Goal: Check status: Check status

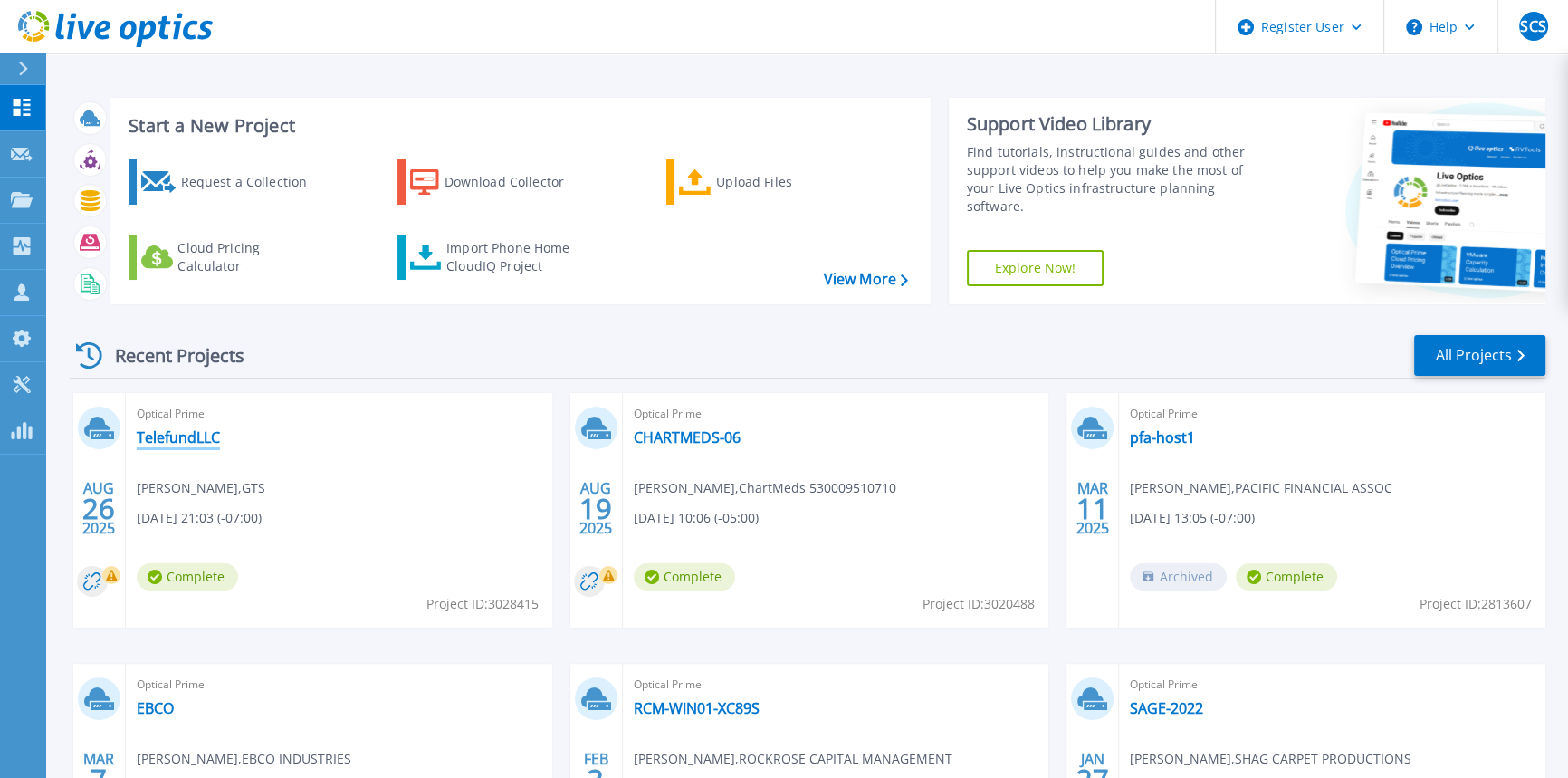
click at [172, 430] on link "TelefundLLC" at bounding box center [178, 437] width 83 height 18
click at [703, 435] on link "CHARTMEDS-06" at bounding box center [688, 437] width 107 height 18
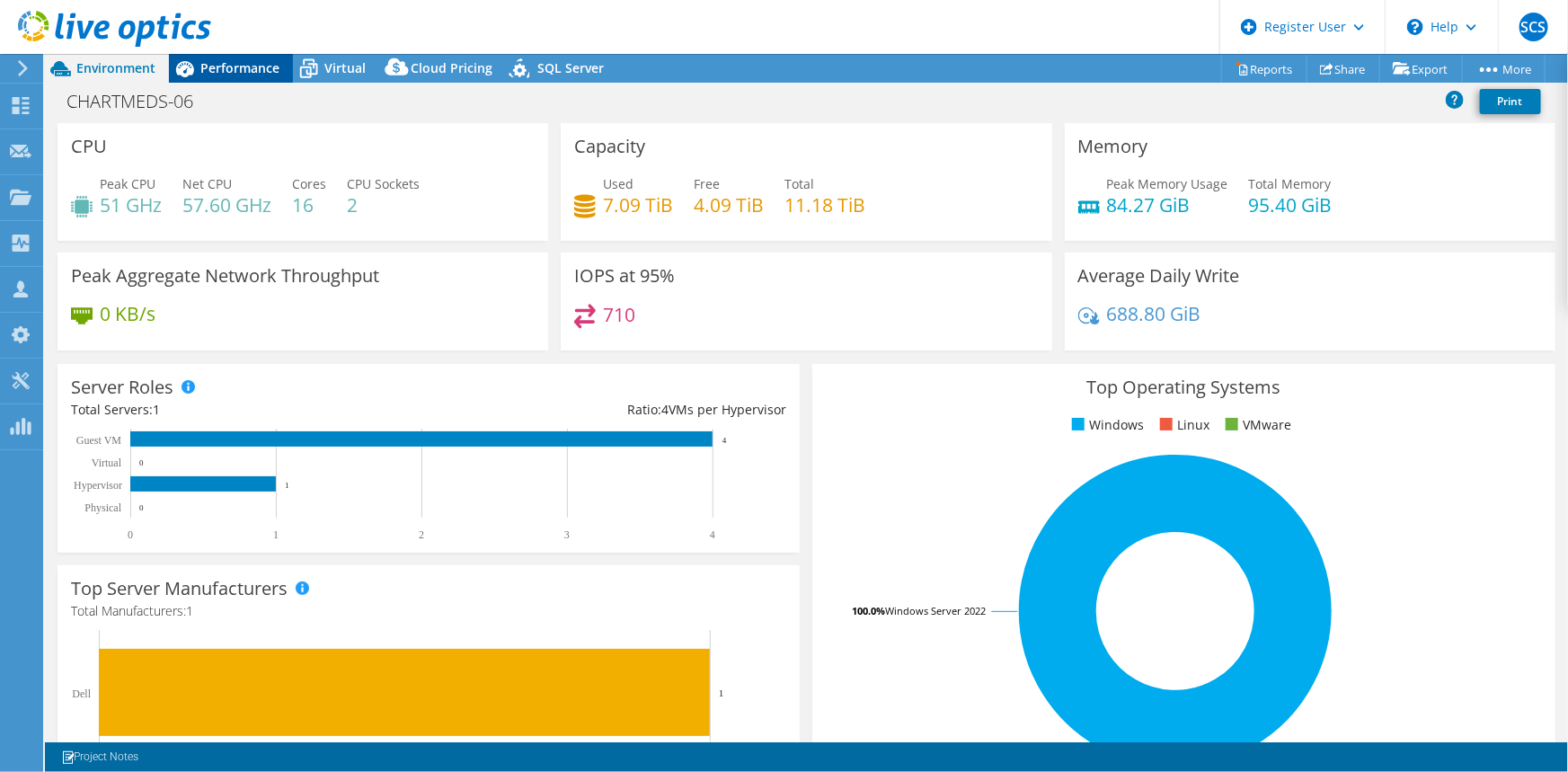
click at [247, 71] on span "Performance" at bounding box center [240, 68] width 79 height 17
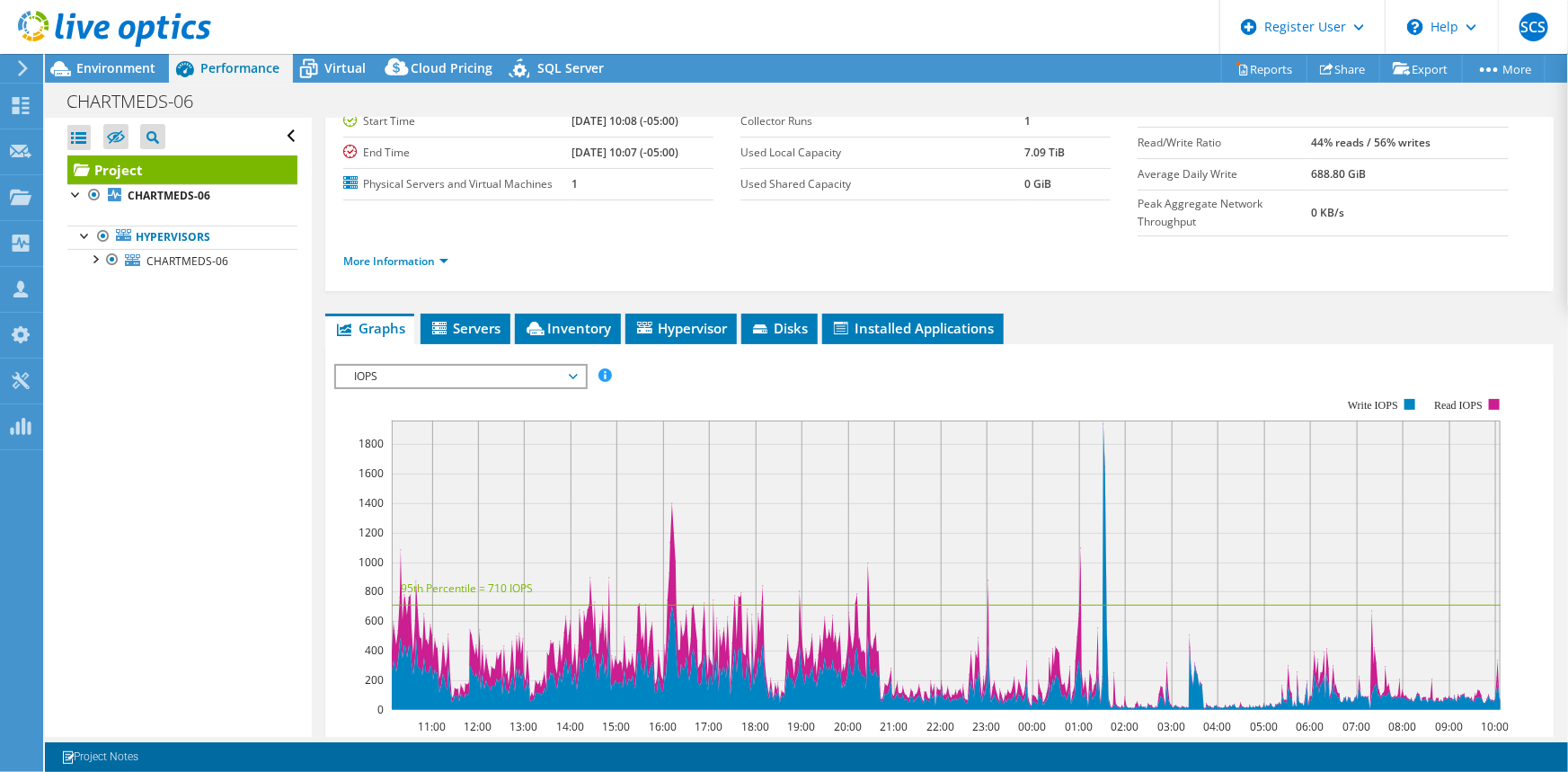
scroll to position [163, 0]
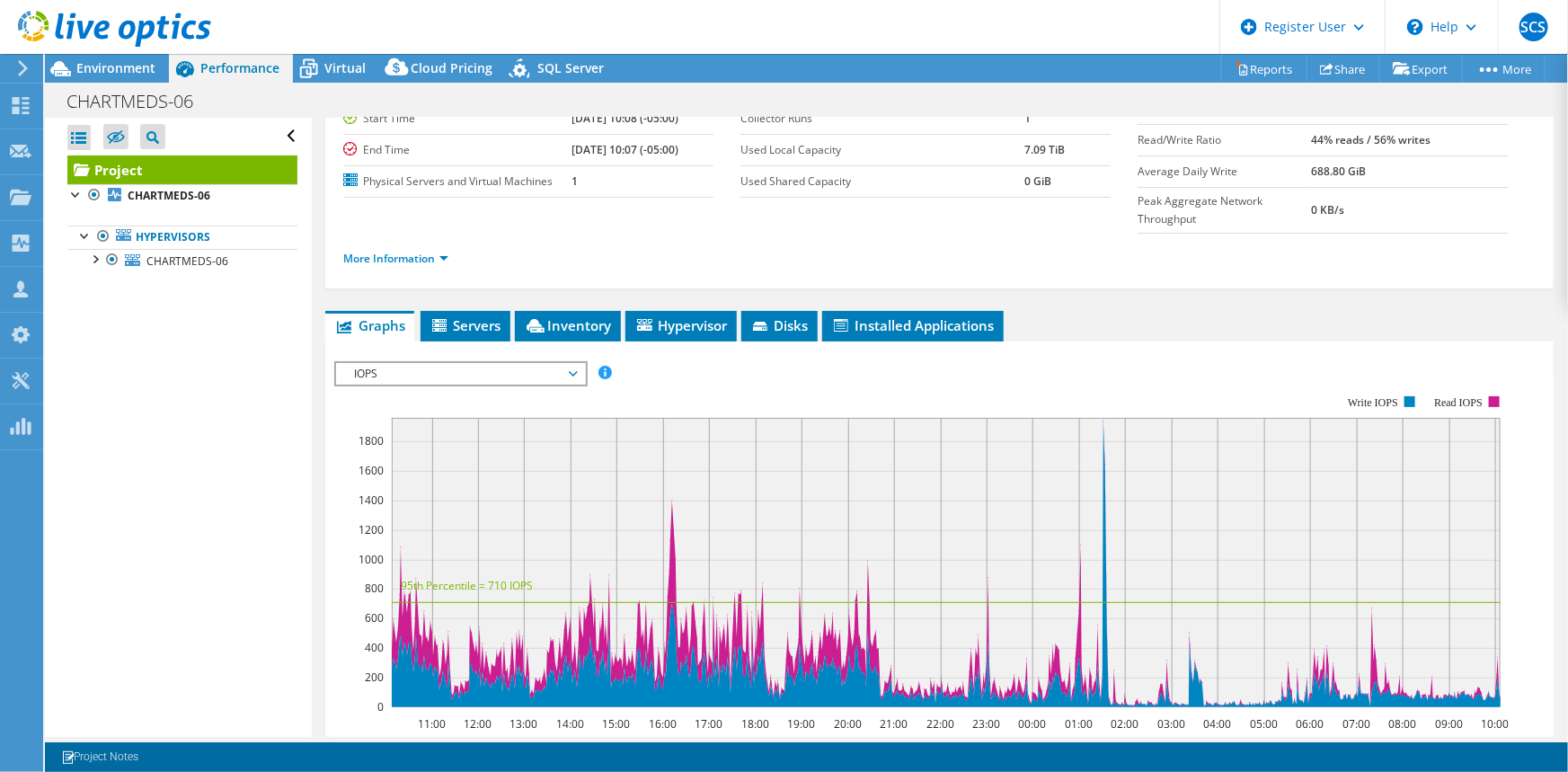
click at [447, 363] on span "IOPS" at bounding box center [461, 374] width 231 height 22
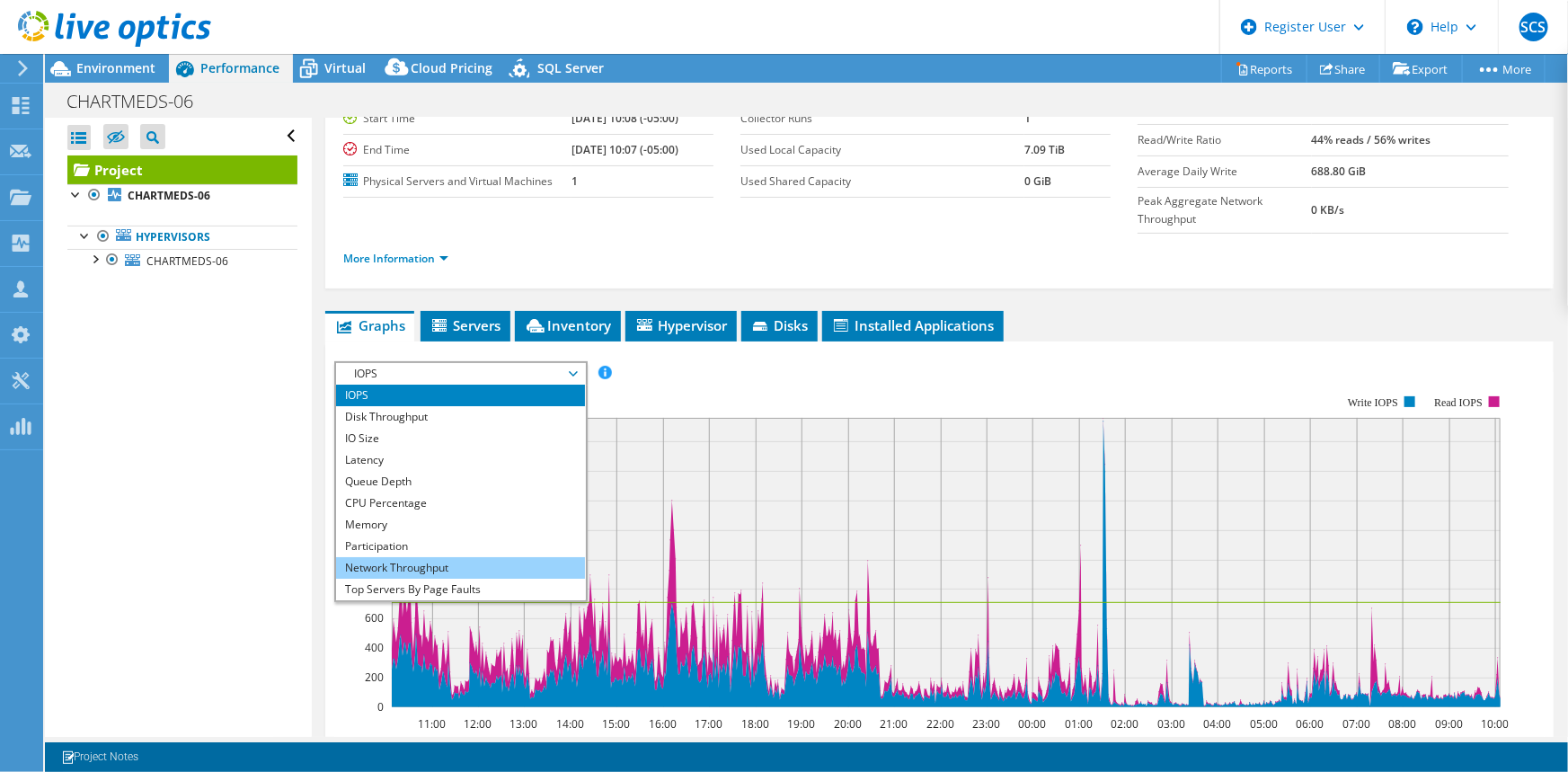
scroll to position [64, 0]
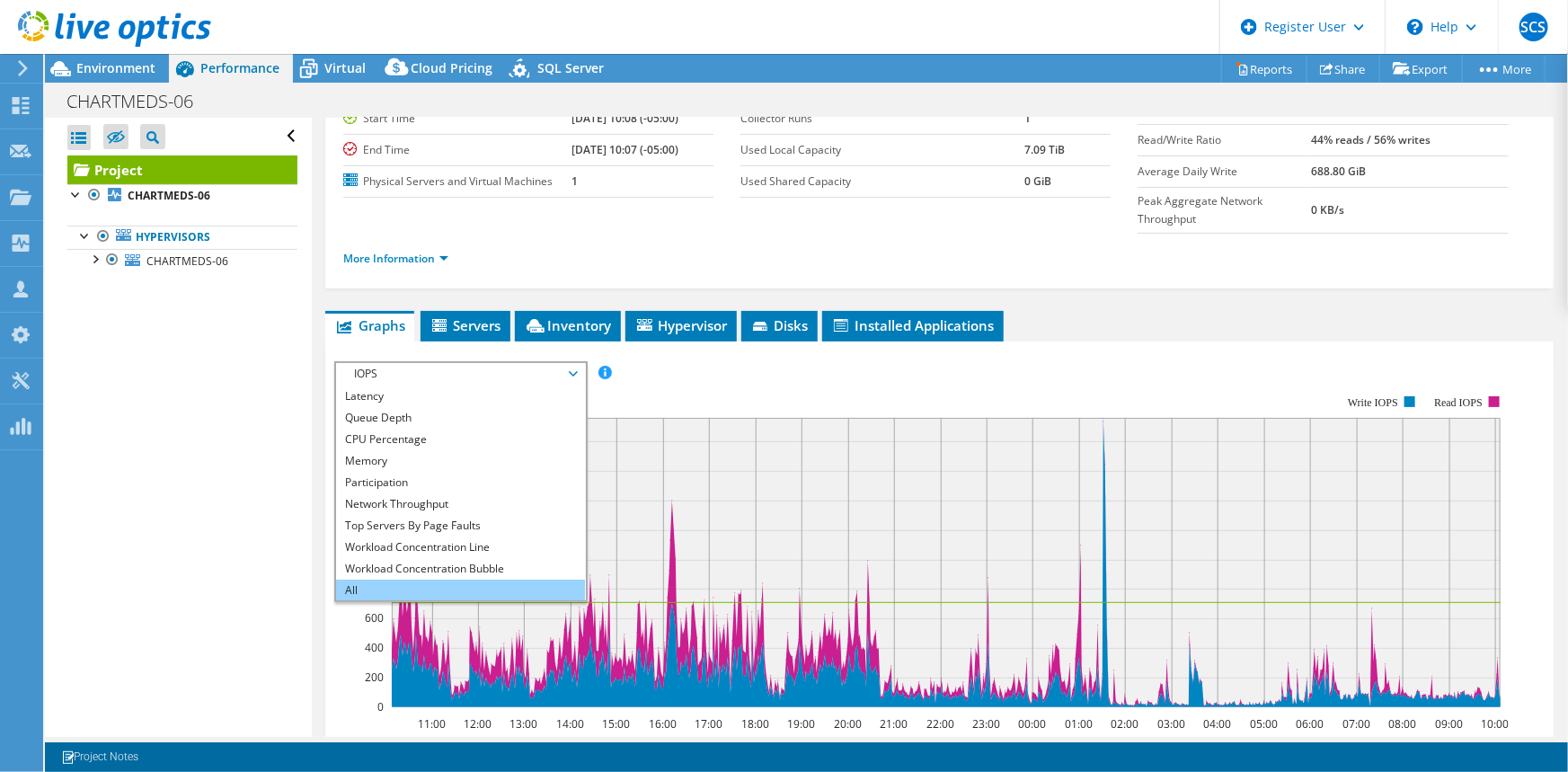
click at [373, 580] on li "All" at bounding box center [461, 591] width 249 height 22
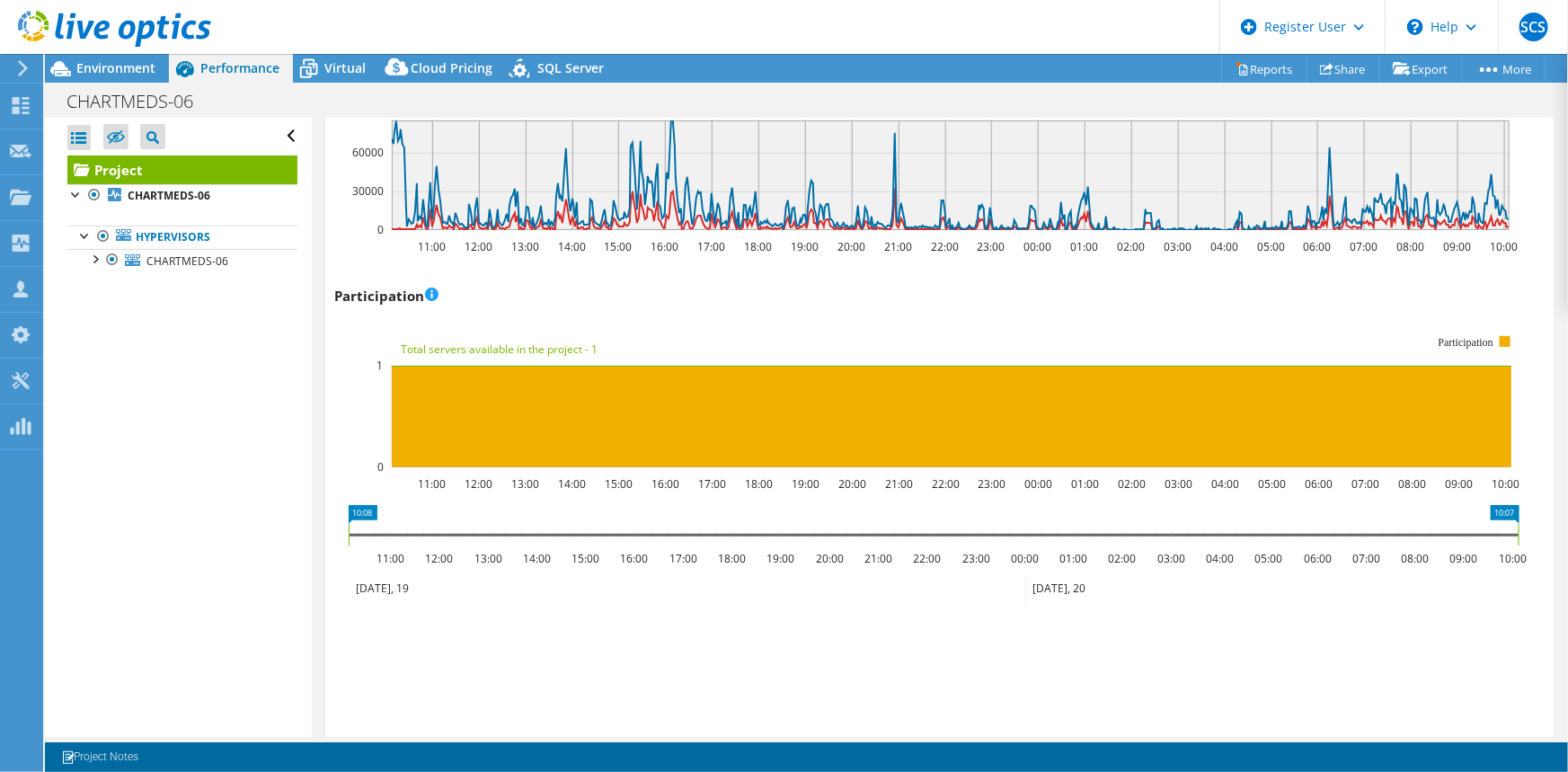
scroll to position [1592, 0]
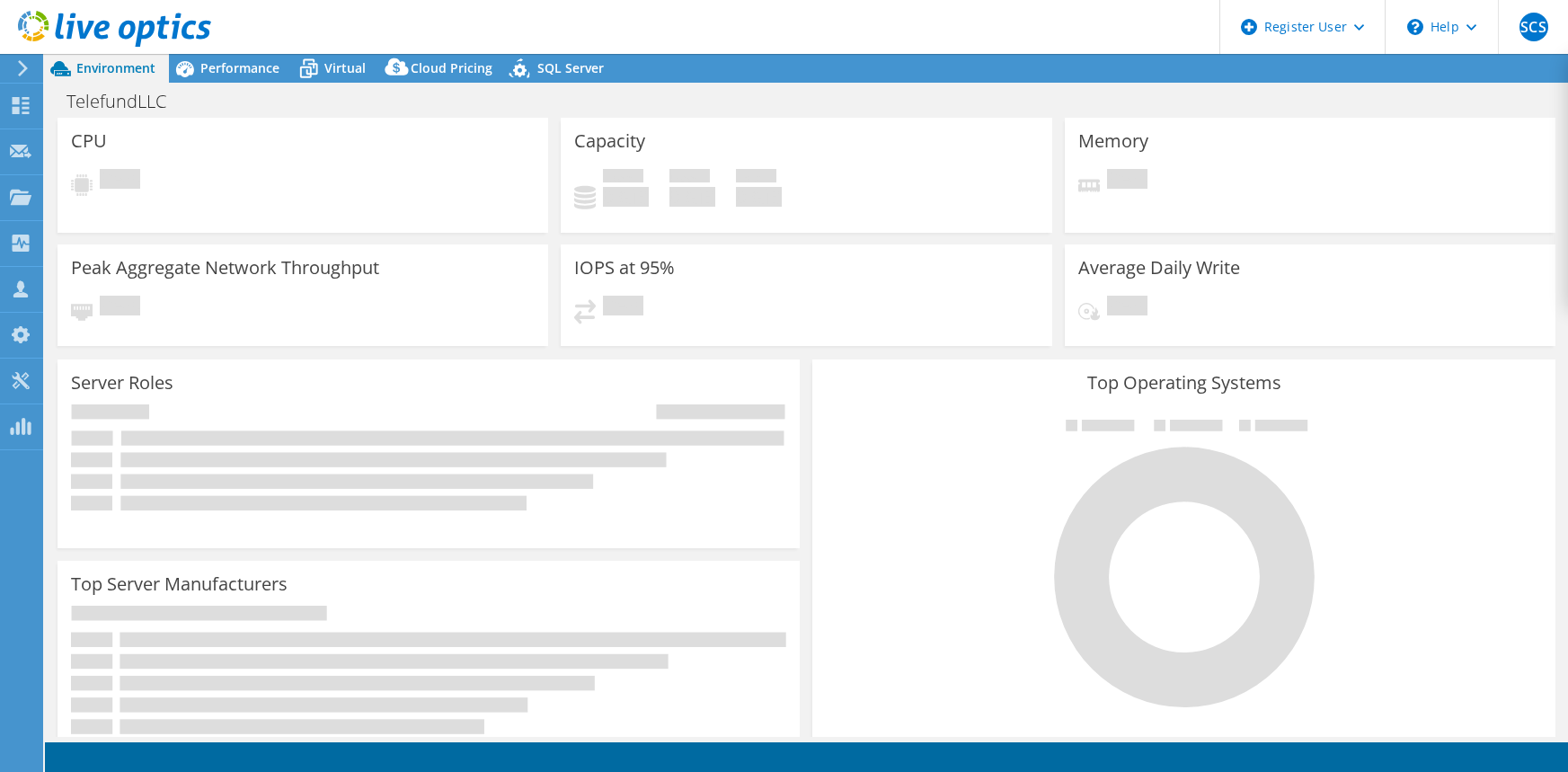
select select "USD"
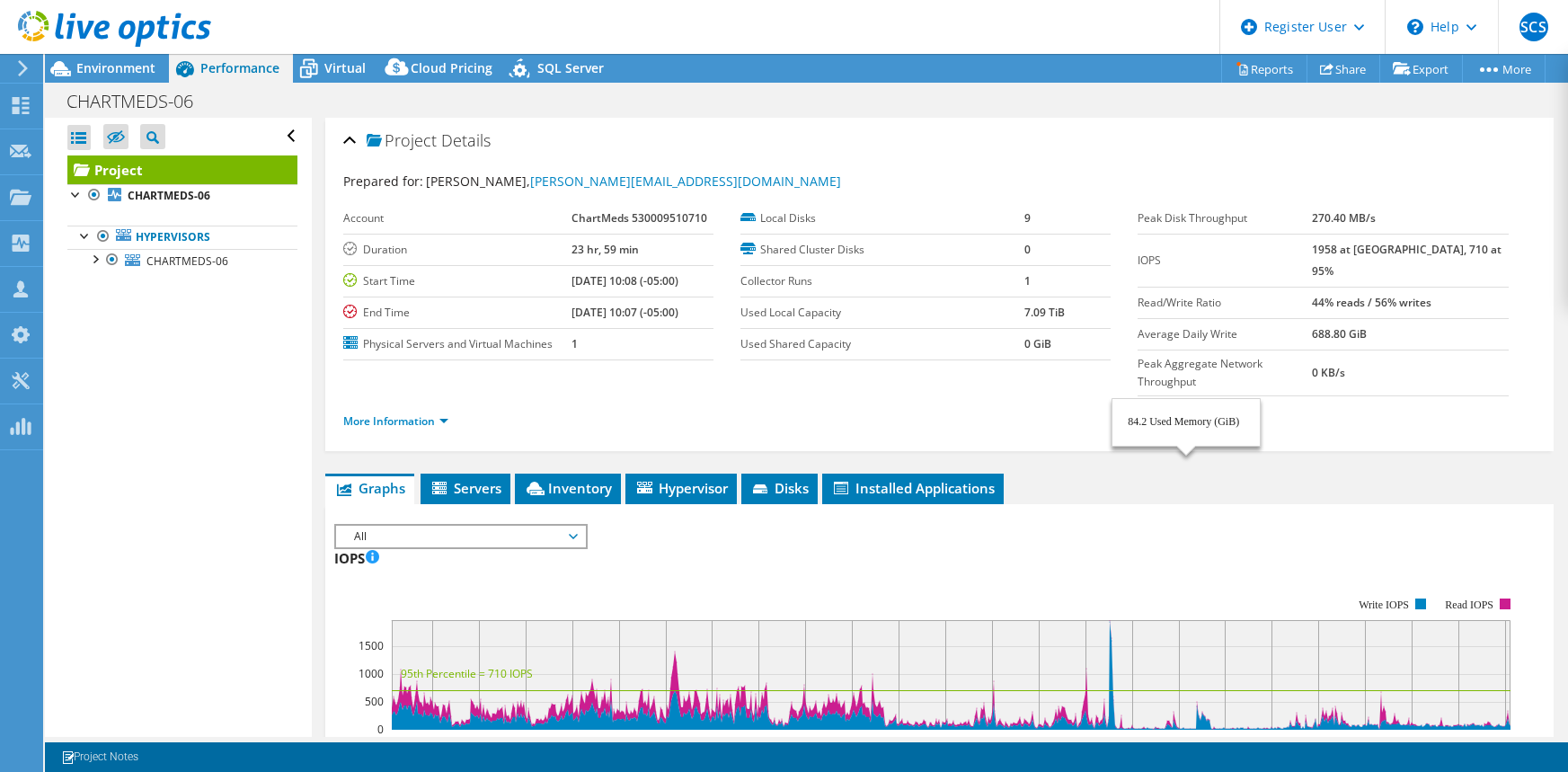
select select "USD"
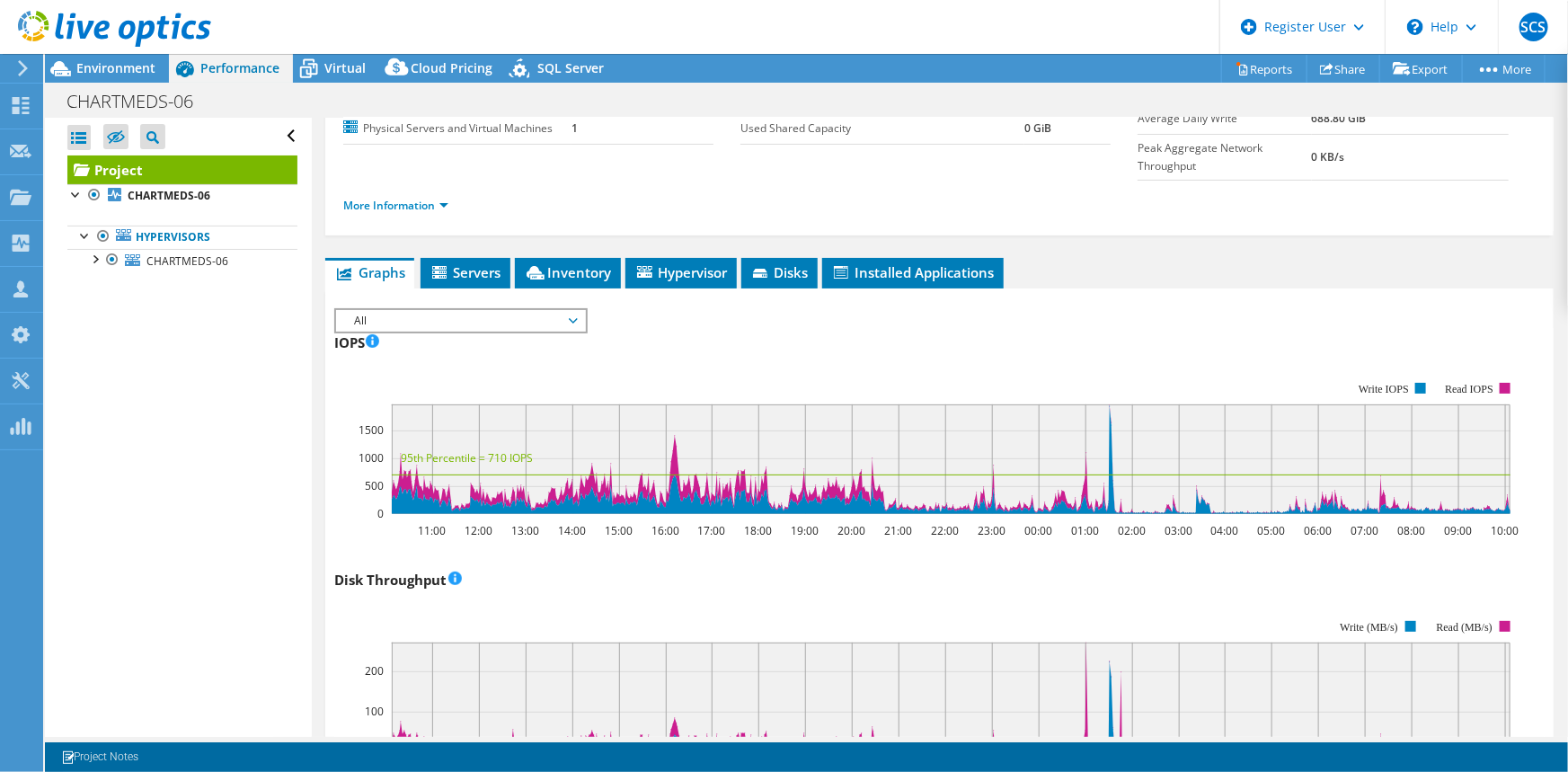
scroll to position [245, 0]
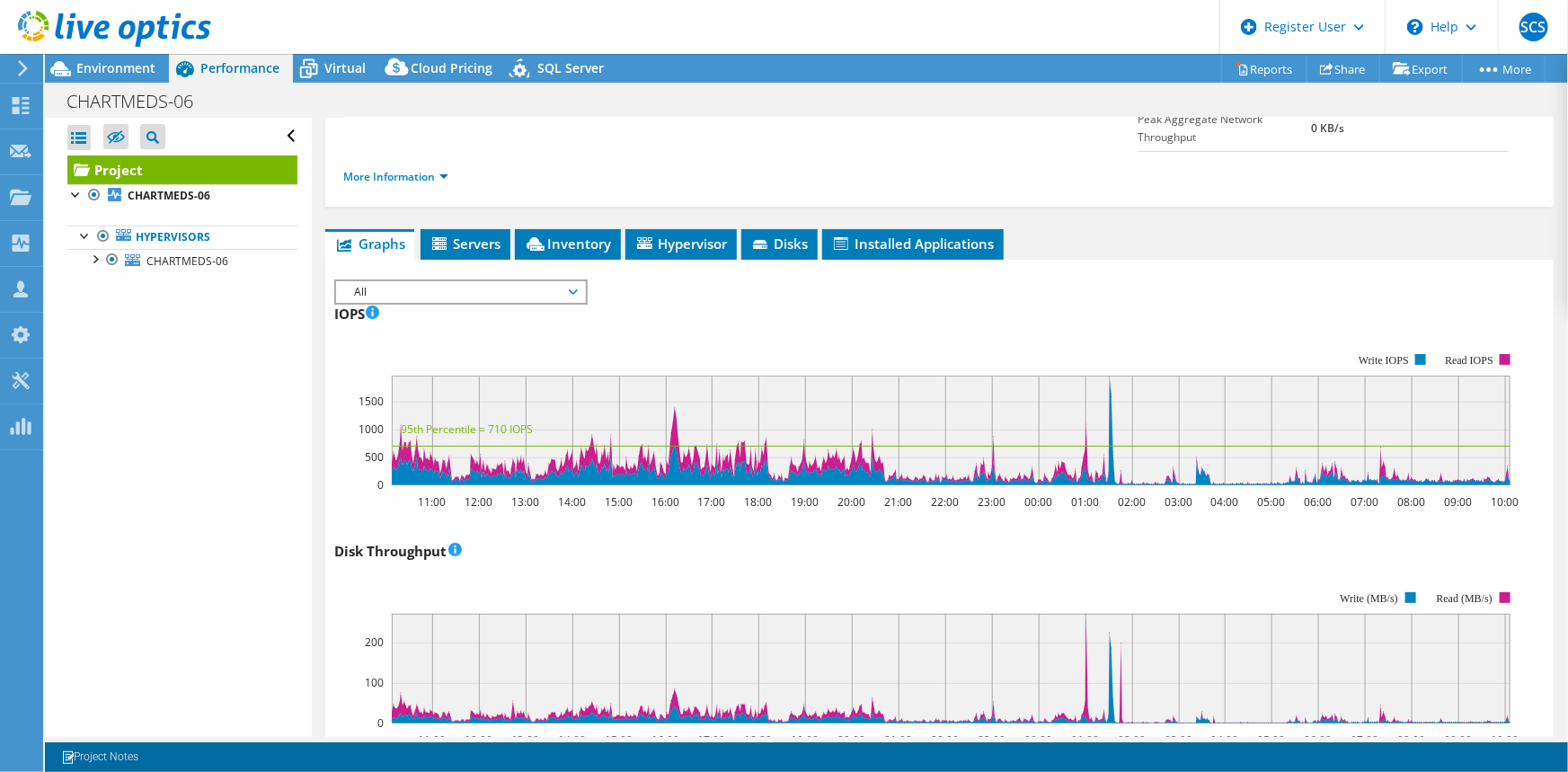
click at [87, 57] on div at bounding box center [105, 30] width 212 height 60
drag, startPoint x: 88, startPoint y: 63, endPoint x: 124, endPoint y: 90, distance: 45.0
click at [88, 63] on span "Environment" at bounding box center [115, 68] width 79 height 17
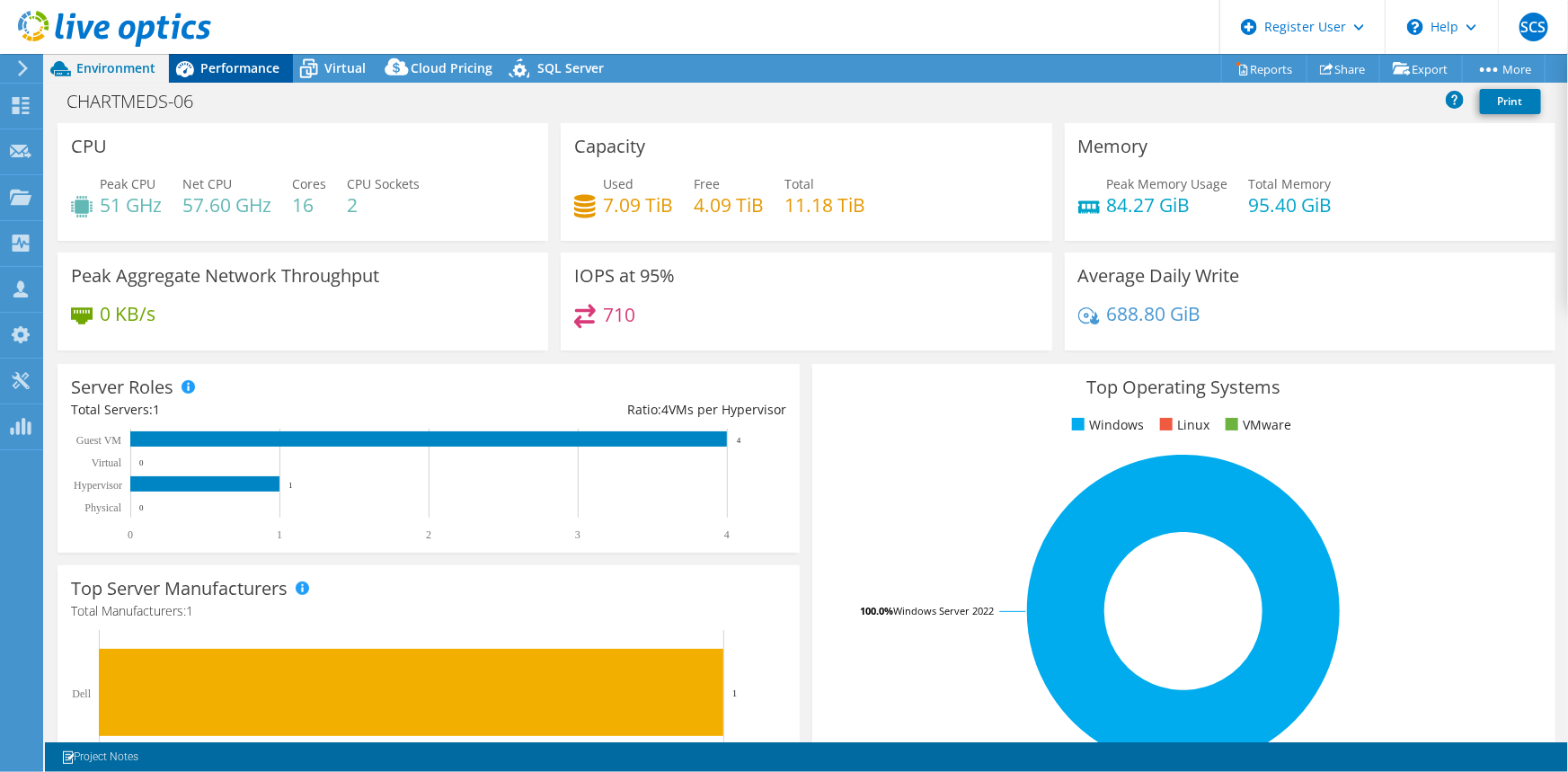
click at [252, 57] on div "Performance" at bounding box center [230, 68] width 124 height 28
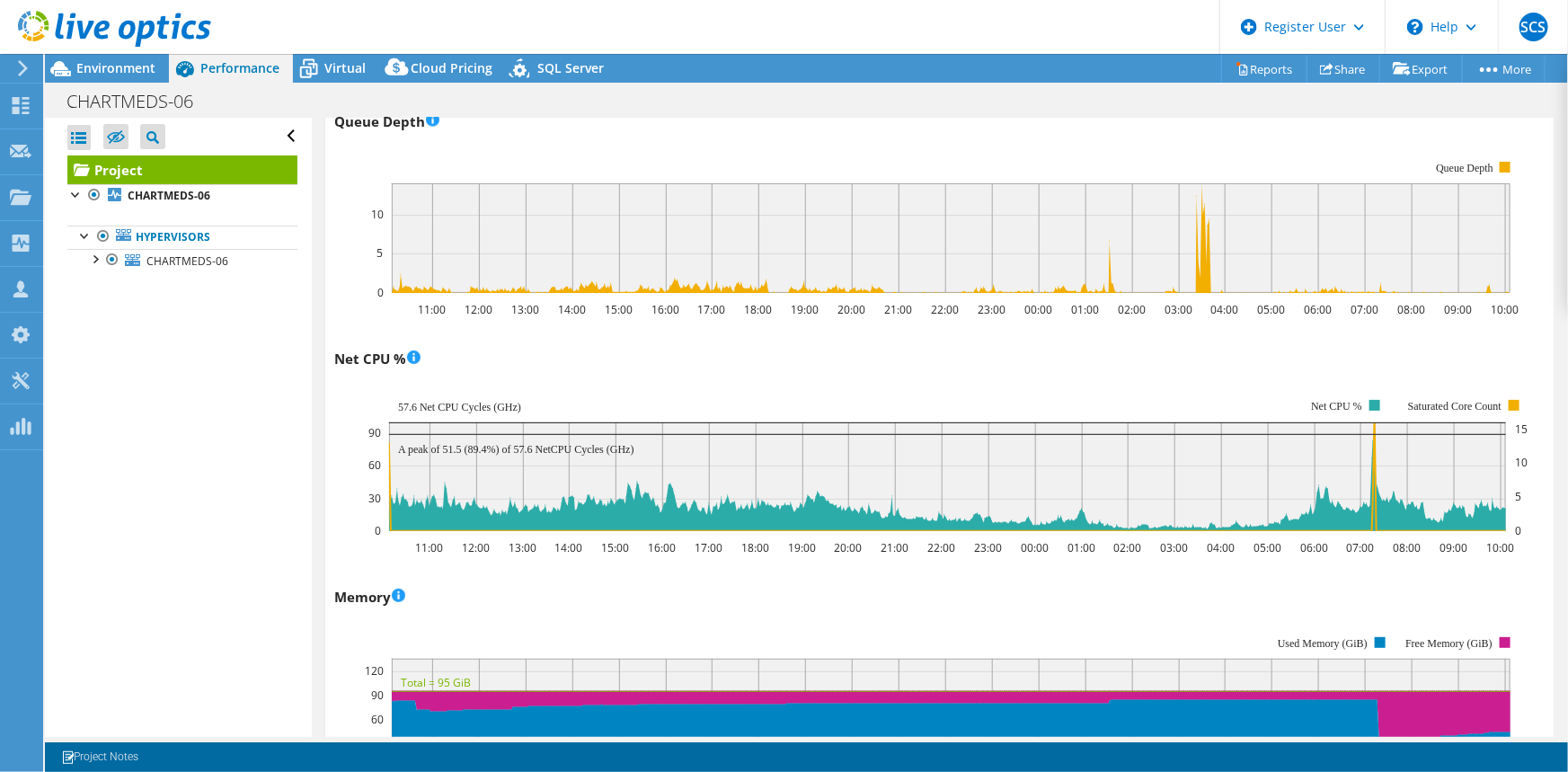
scroll to position [1388, 0]
click at [1339, 477] on icon at bounding box center [948, 482] width 1118 height 97
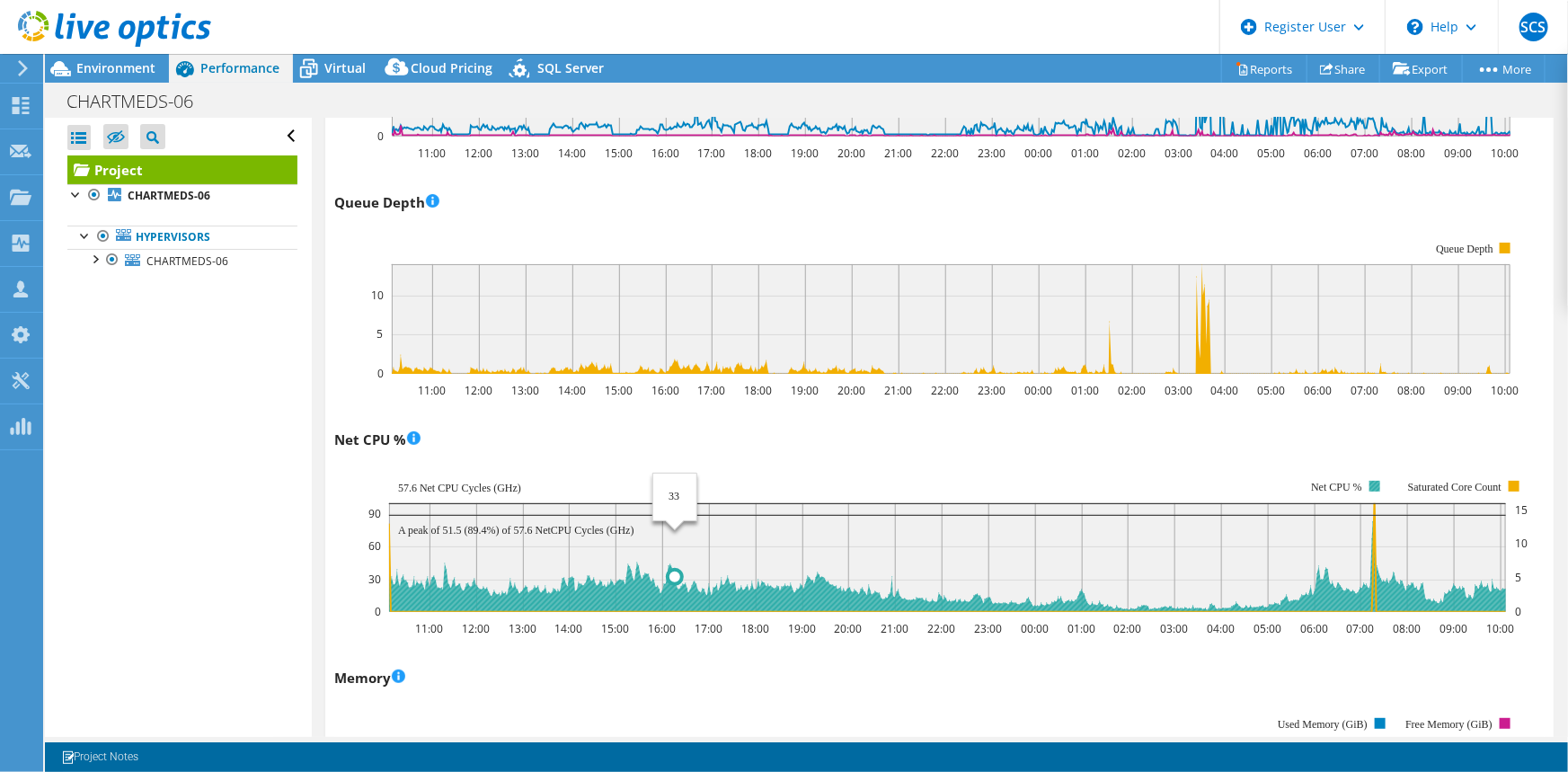
scroll to position [1552, 0]
